Goal: Obtain resource: Download file/media

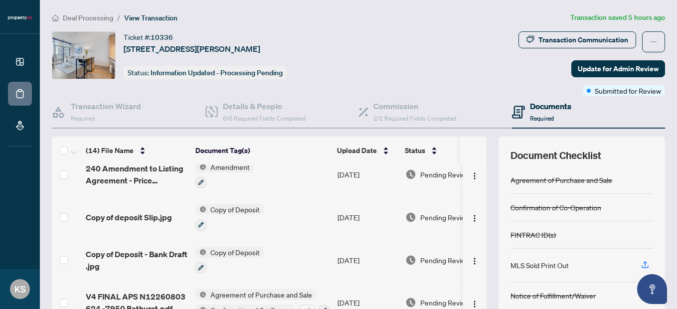
scroll to position [396, 0]
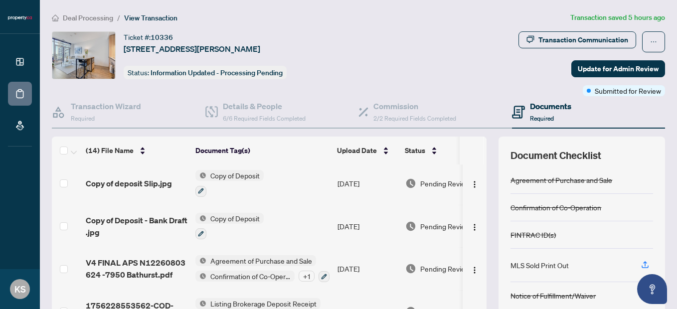
click at [248, 262] on span "Agreement of Purchase and Sale" at bounding box center [261, 260] width 110 height 11
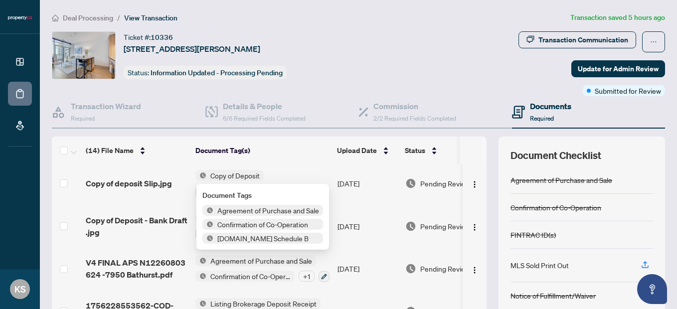
click at [243, 258] on span "Agreement of Purchase and Sale" at bounding box center [261, 260] width 110 height 11
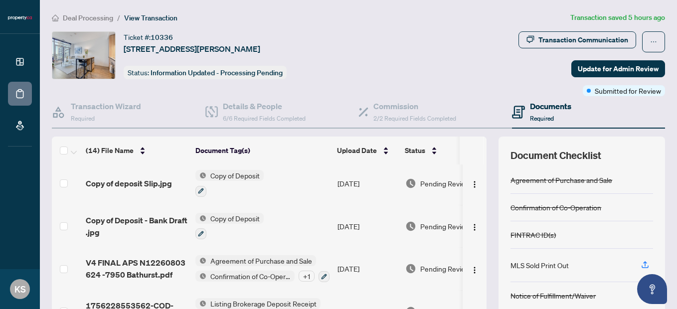
click at [243, 258] on span "Agreement of Purchase and Sale" at bounding box center [261, 260] width 110 height 11
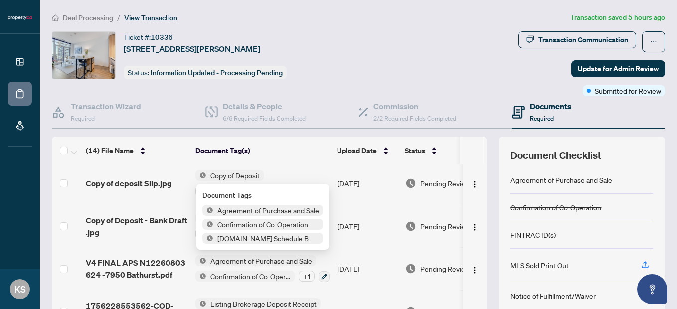
click at [245, 229] on span "Confirmation of Co-Operation" at bounding box center [262, 224] width 99 height 11
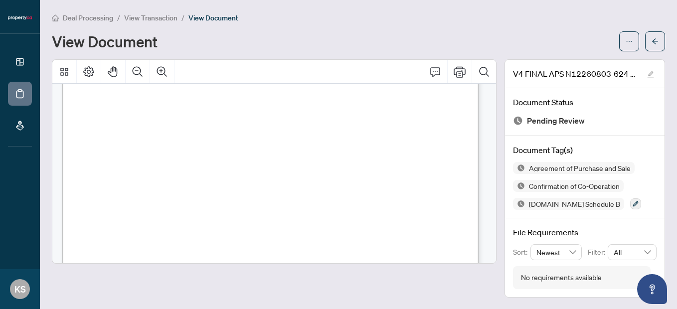
scroll to position [201, 0]
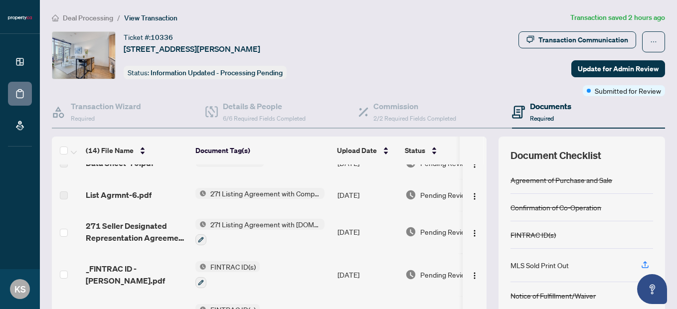
scroll to position [136, 0]
click at [228, 192] on span "271 Listing Agreement with Company Schedule A" at bounding box center [265, 193] width 118 height 11
click at [173, 179] on td "List Agrmnt-6.pdf" at bounding box center [137, 195] width 110 height 32
click at [237, 224] on span "271 Listing Agreement with [DOMAIN_NAME] Company Schedule A to Listing Agreement" at bounding box center [265, 223] width 118 height 11
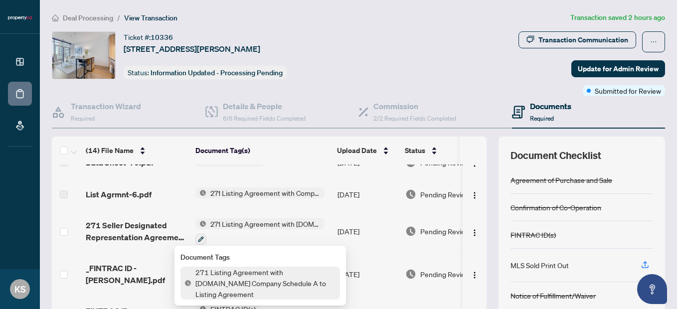
click at [237, 224] on span "271 Listing Agreement with [DOMAIN_NAME] Company Schedule A to Listing Agreement" at bounding box center [265, 223] width 118 height 11
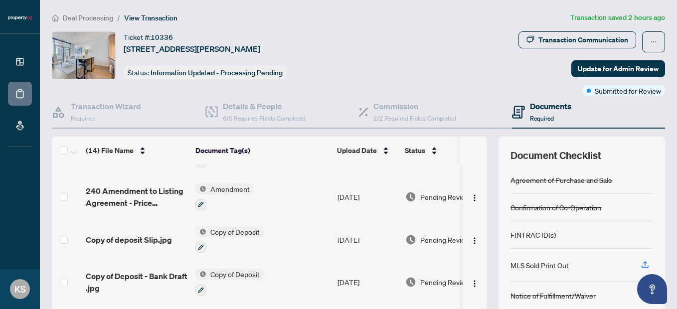
scroll to position [342, 0]
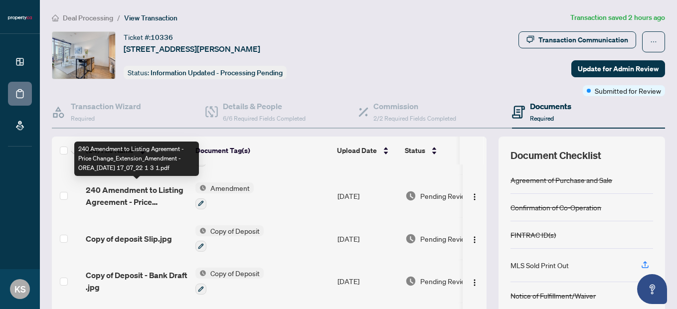
click at [115, 189] on span "240 Amendment to Listing Agreement - Price Change_Extension_Amendment - OREA_[D…" at bounding box center [137, 196] width 102 height 24
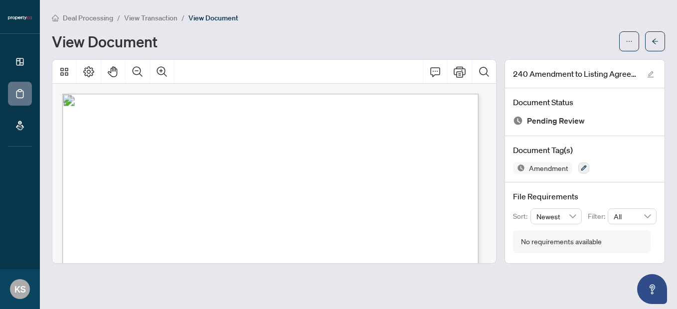
click at [136, 19] on span "View Transaction" at bounding box center [150, 17] width 53 height 9
